Goal: Information Seeking & Learning: Learn about a topic

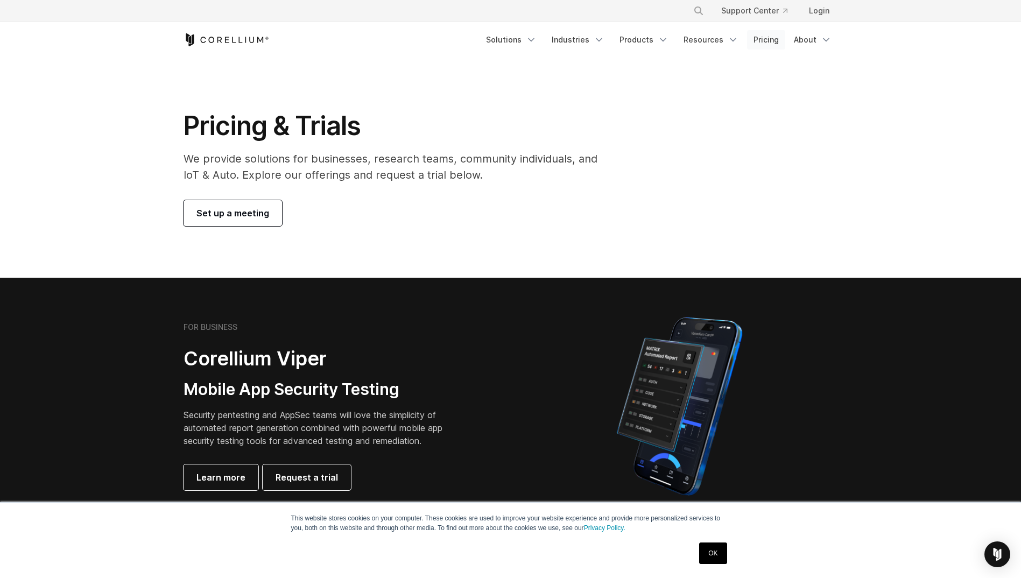
click at [755, 35] on link "Pricing" at bounding box center [766, 39] width 38 height 19
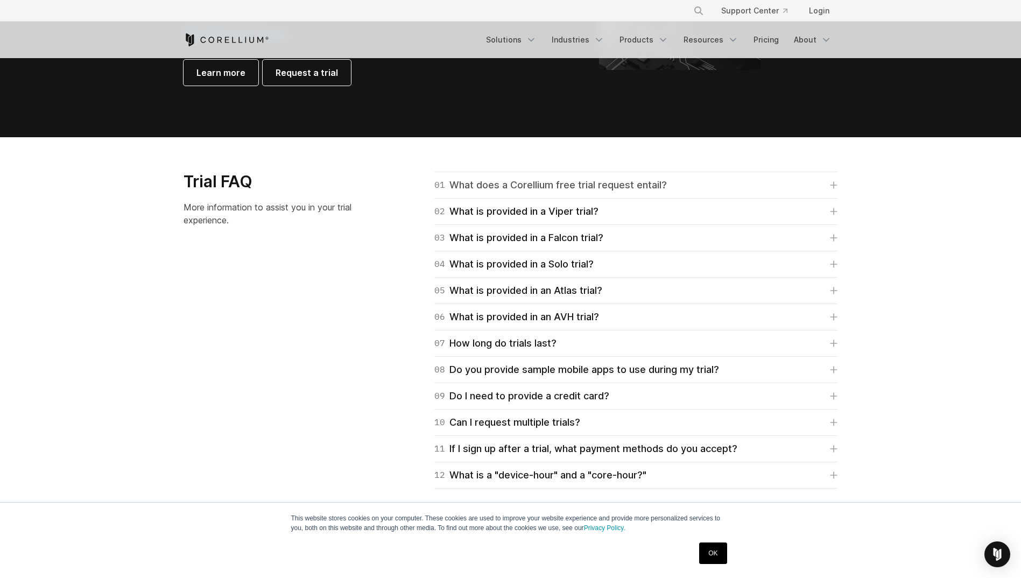
scroll to position [1453, 0]
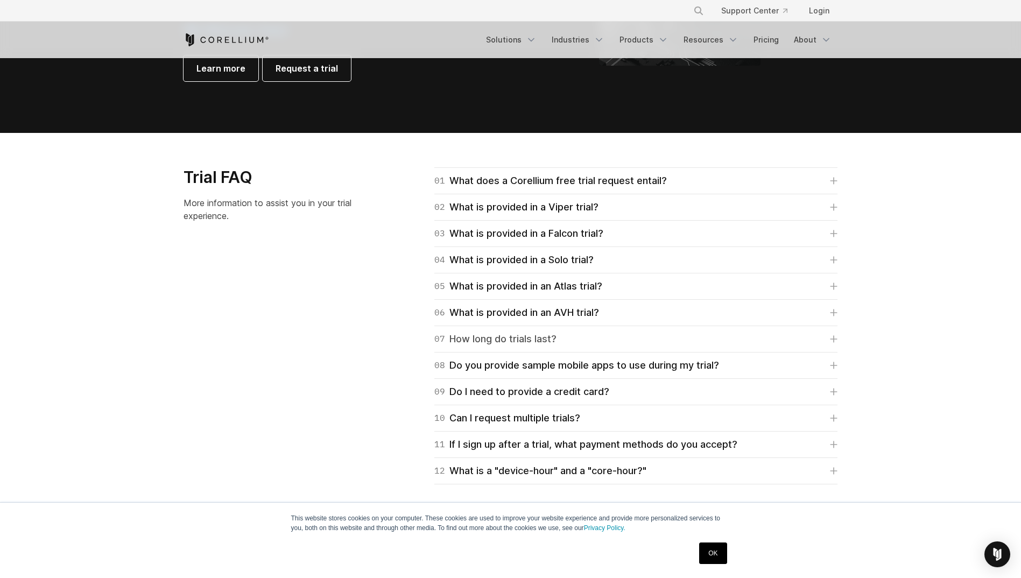
click at [483, 335] on div "07 How long do trials last?" at bounding box center [495, 339] width 122 height 15
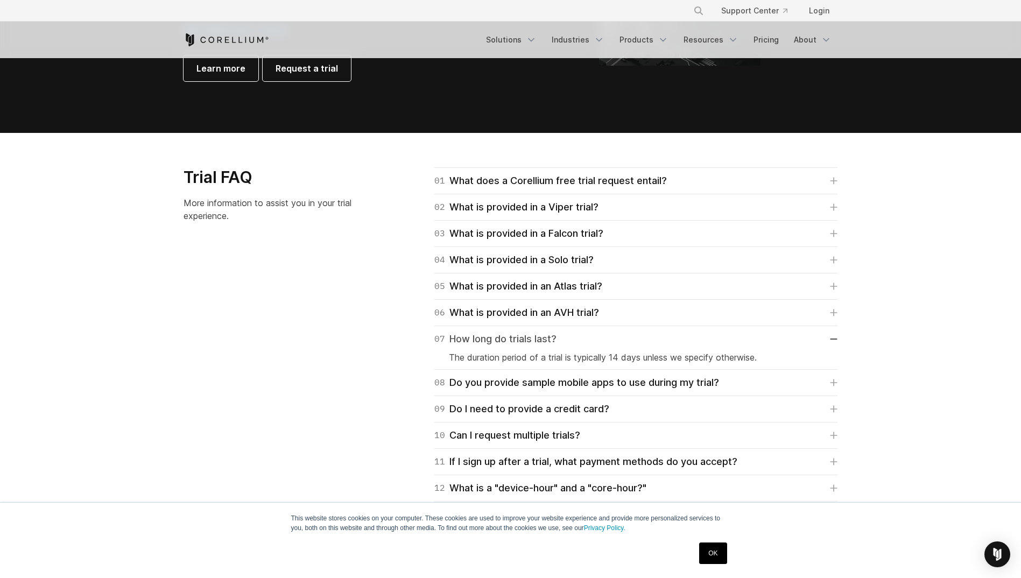
click at [483, 335] on div "07 How long do trials last?" at bounding box center [495, 339] width 122 height 15
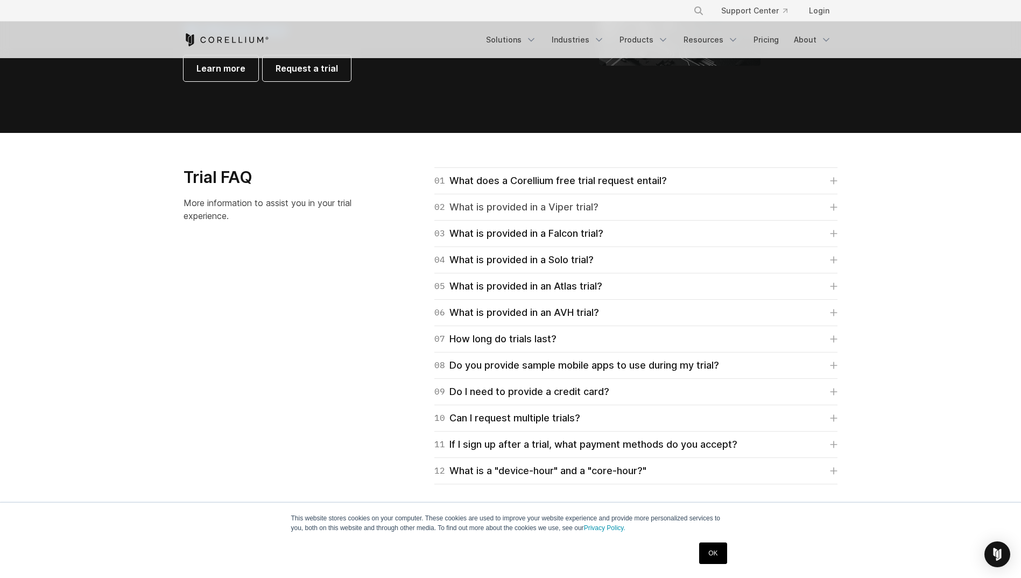
click at [511, 205] on div "02 What is provided in a Viper trial?" at bounding box center [516, 207] width 164 height 15
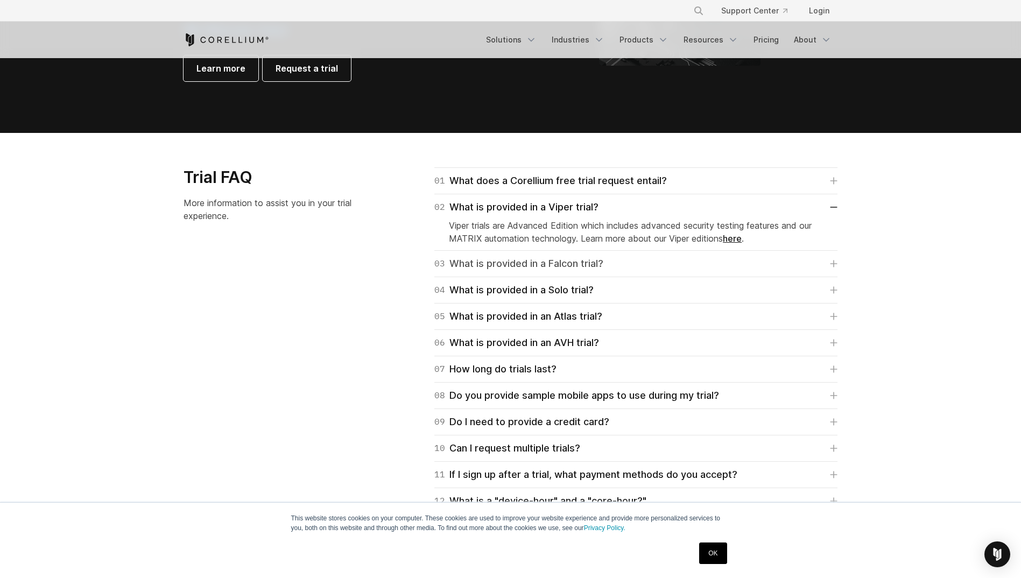
click at [508, 265] on div "03 What is provided in a Falcon trial?" at bounding box center [518, 263] width 169 height 15
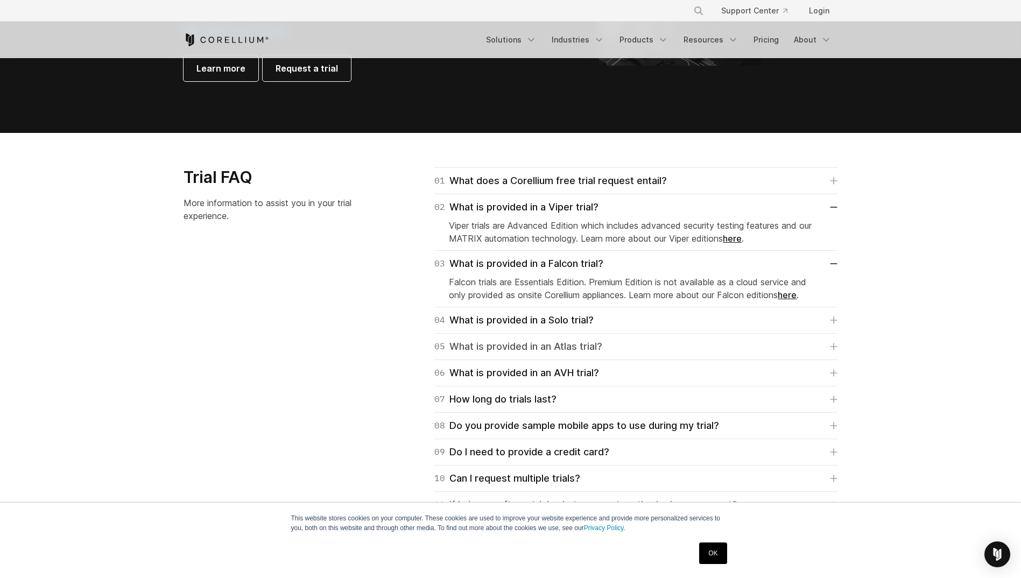
click at [605, 347] on link "05 What is provided in an Atlas trial?" at bounding box center [635, 346] width 403 height 15
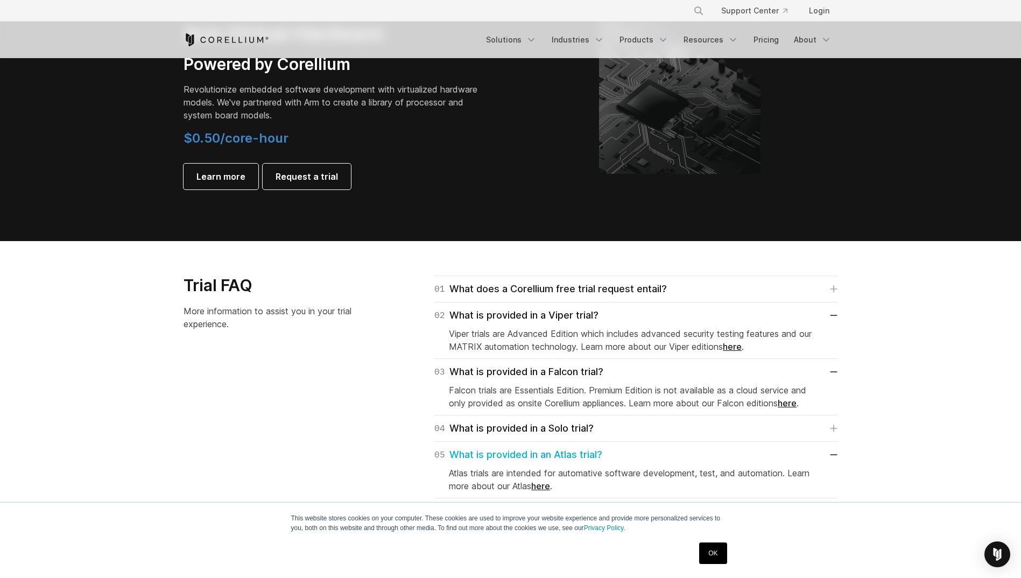
scroll to position [1346, 0]
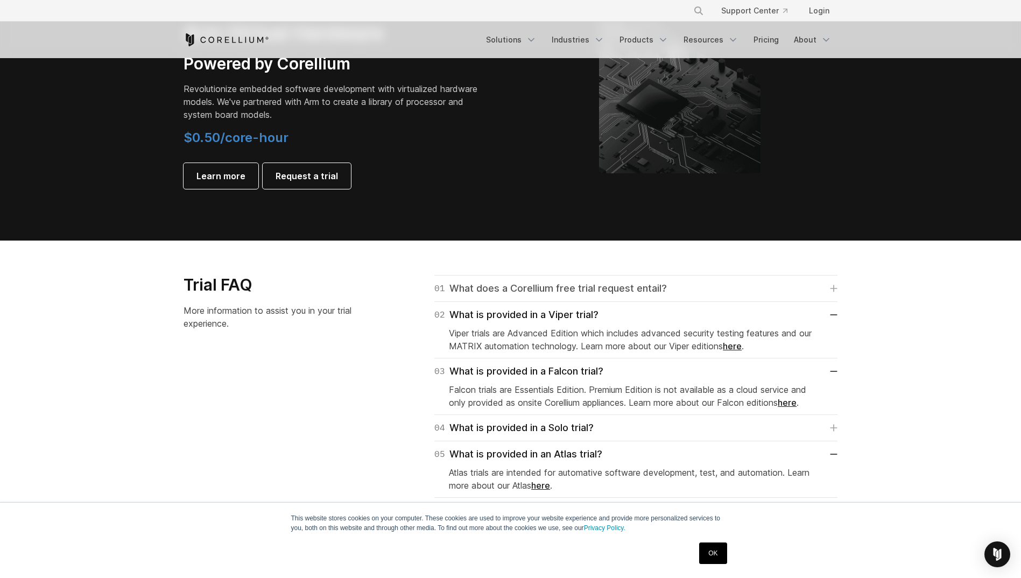
click at [502, 286] on div "01 What does a Corellium free trial request entail?" at bounding box center [550, 288] width 233 height 15
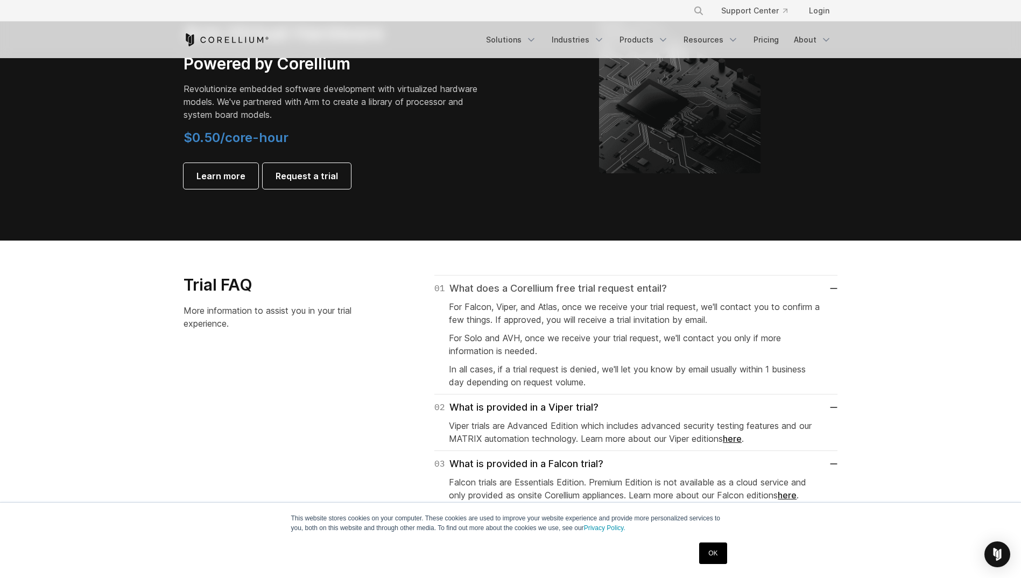
click at [502, 286] on div "01 What does a Corellium free trial request entail?" at bounding box center [550, 288] width 233 height 15
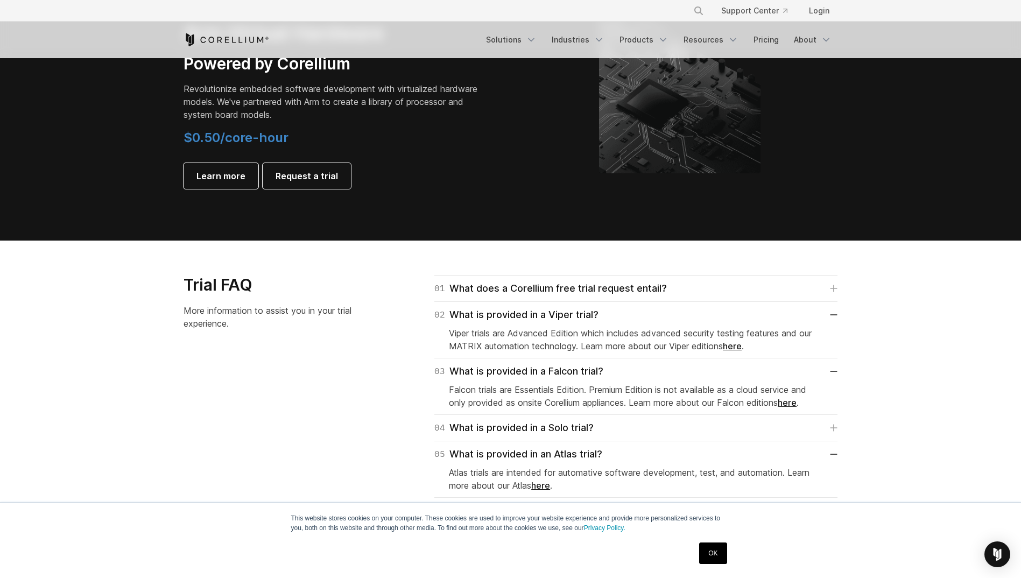
click at [742, 346] on link "here" at bounding box center [732, 346] width 19 height 11
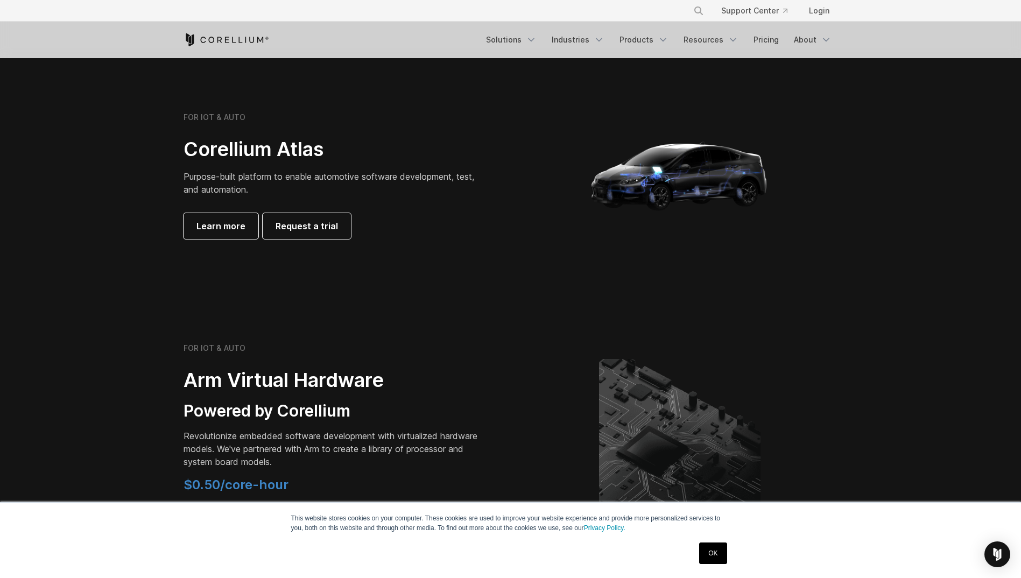
scroll to position [915, 0]
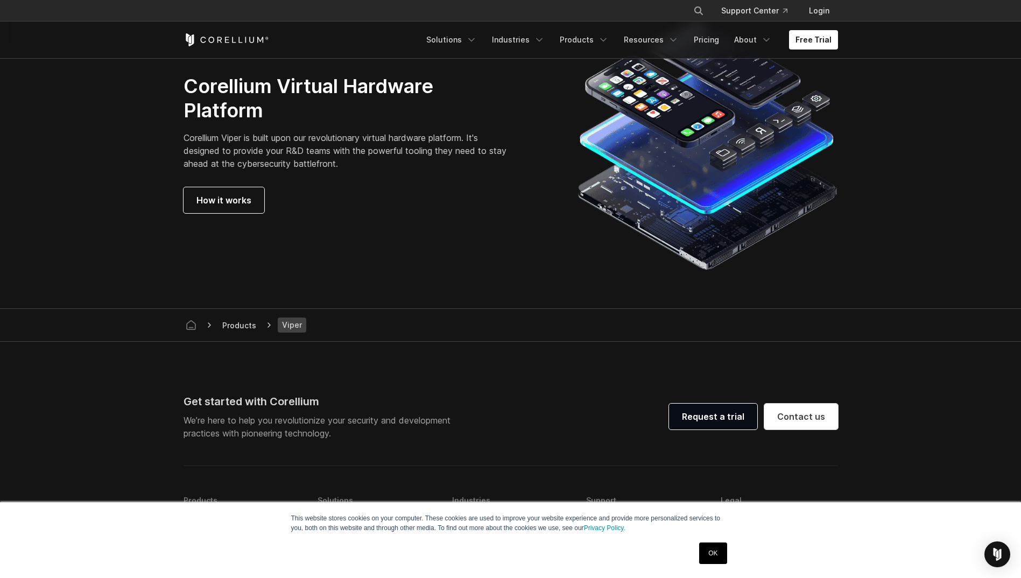
scroll to position [3068, 0]
